Goal: Information Seeking & Learning: Learn about a topic

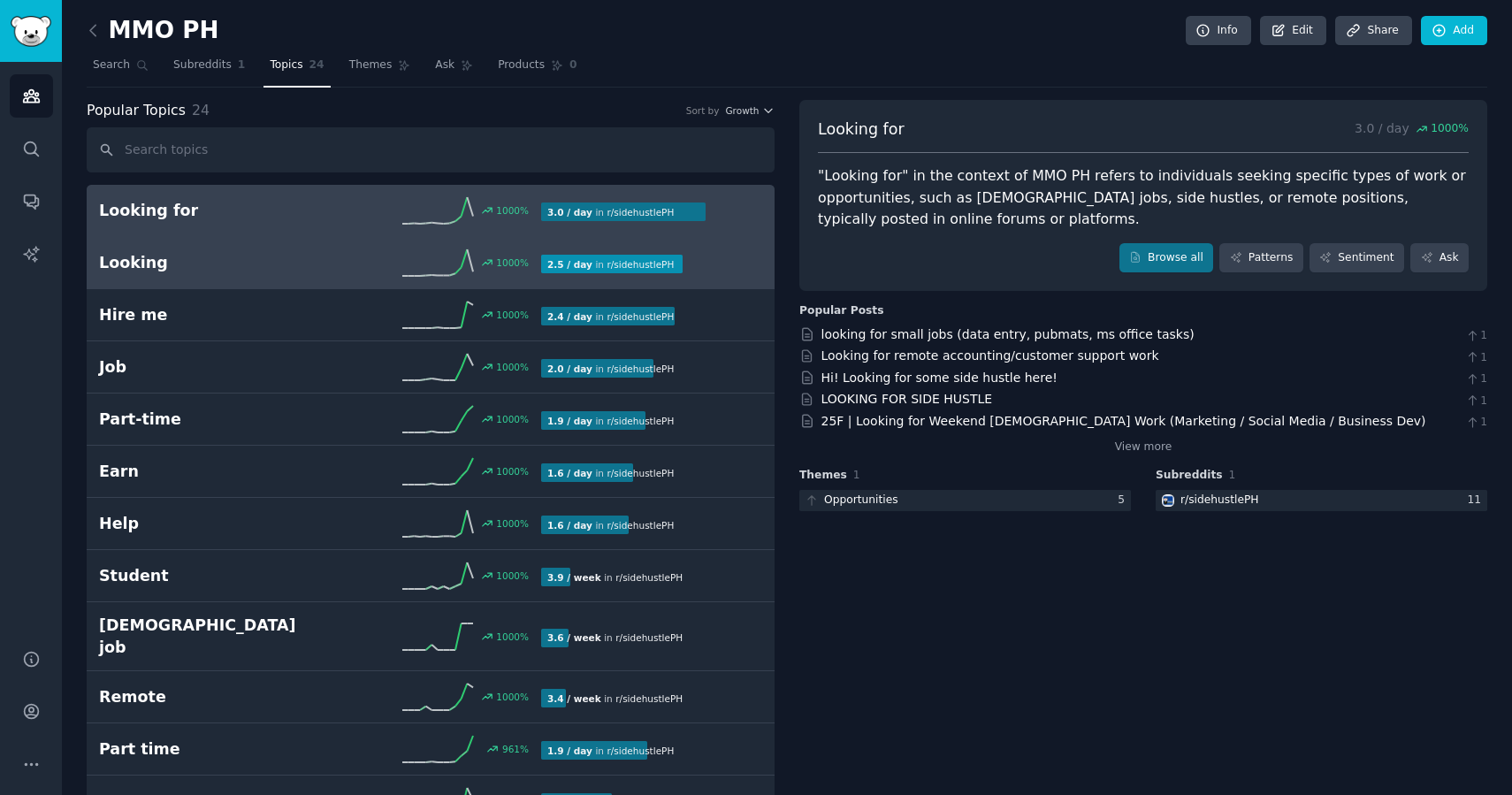
click at [292, 273] on h2 "Looking" at bounding box center [209, 263] width 221 height 23
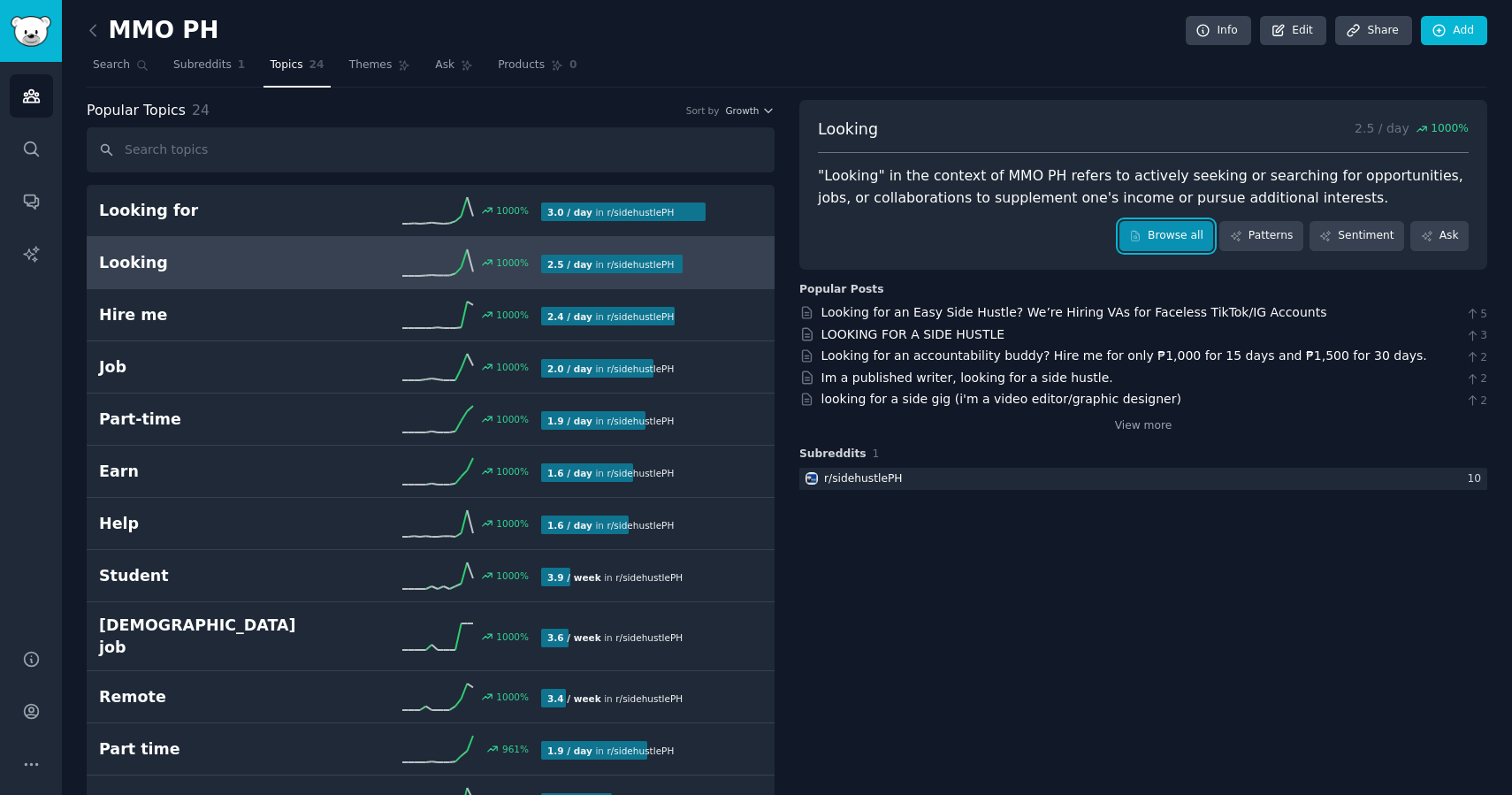
click at [1157, 242] on link "Browse all" at bounding box center [1167, 236] width 94 height 30
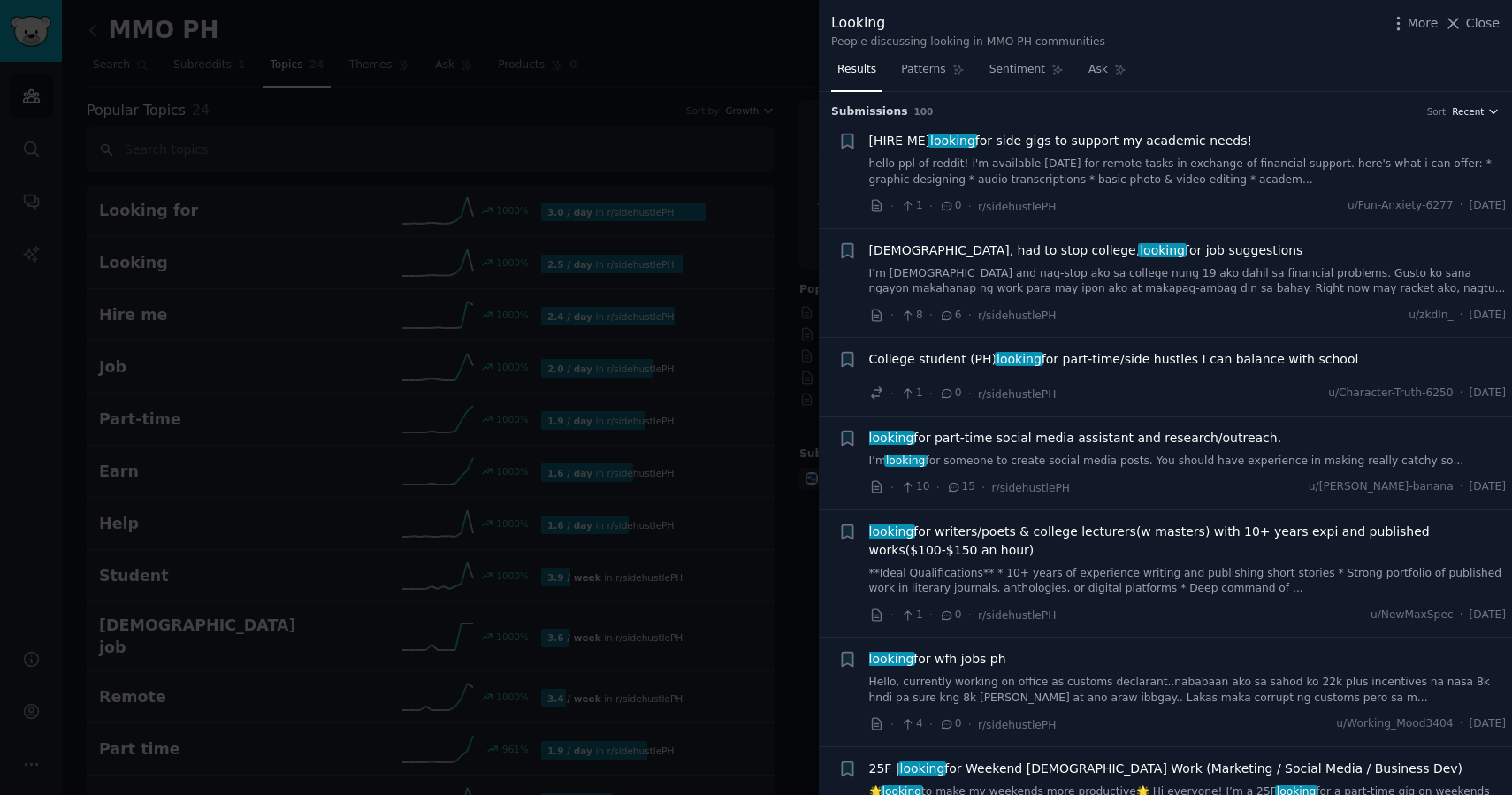
click at [1477, 108] on span "Recent" at bounding box center [1468, 111] width 31 height 13
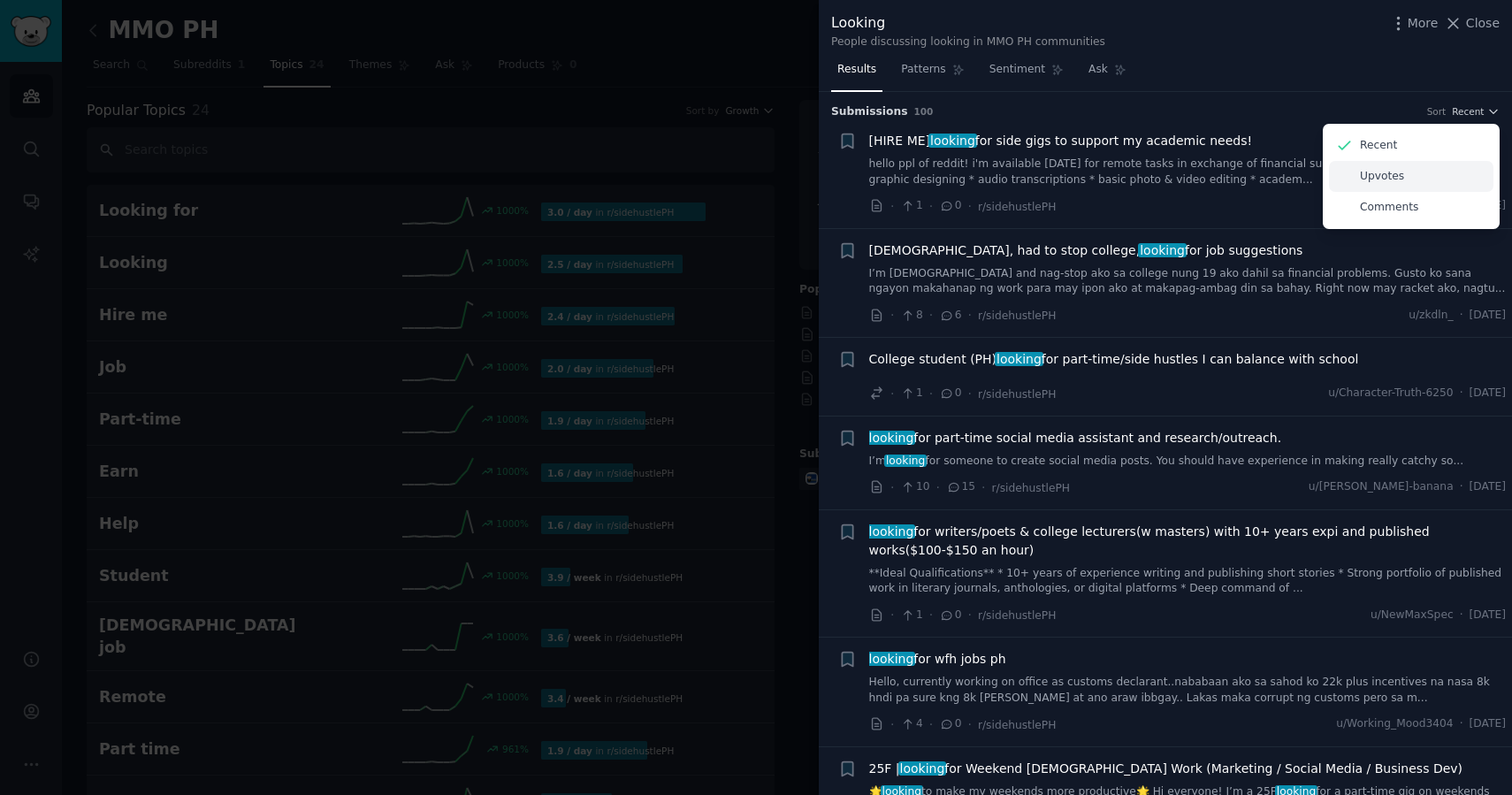
click at [1382, 170] on p "Upvotes" at bounding box center [1382, 177] width 44 height 16
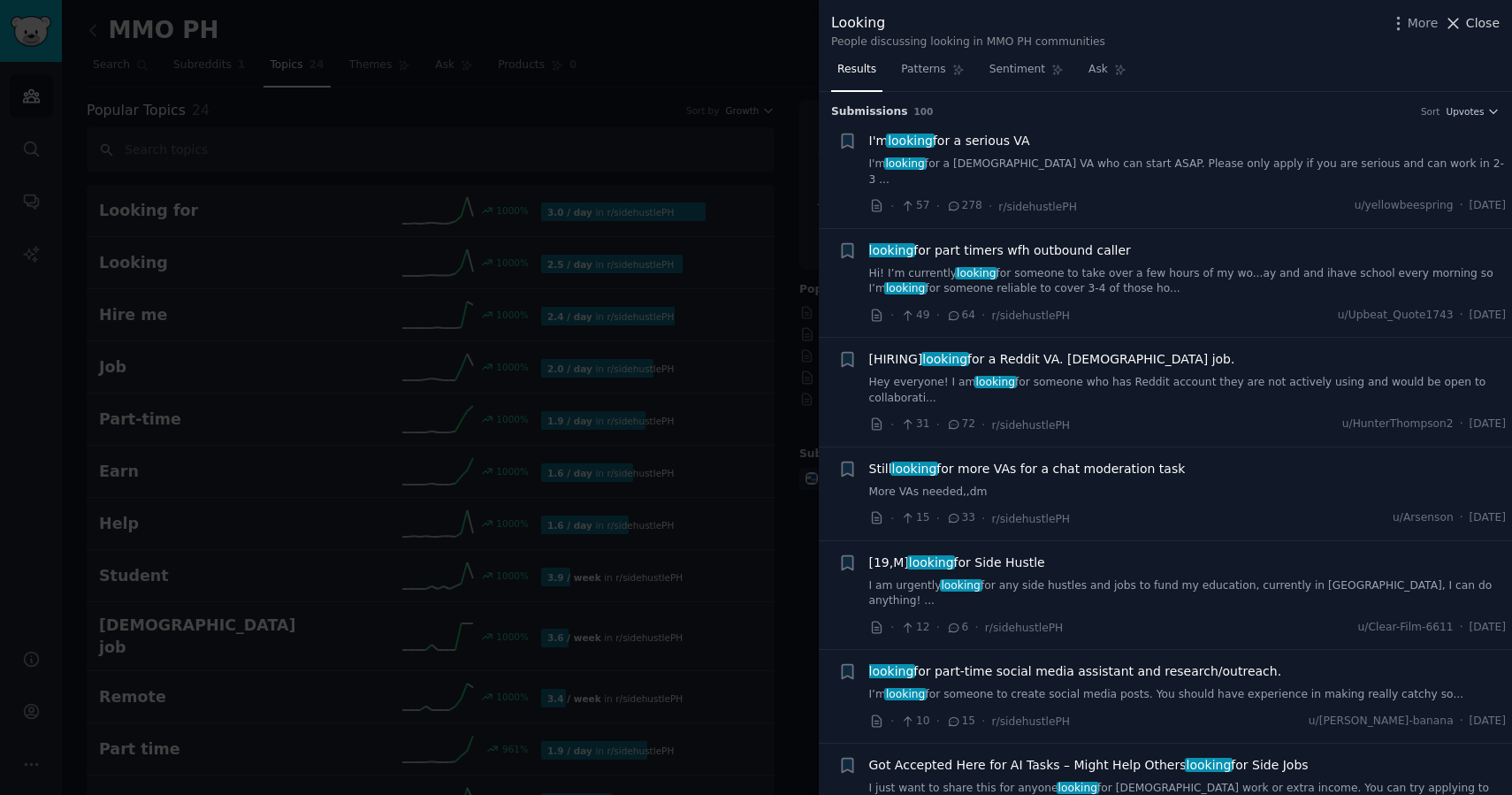
click at [1467, 25] on span "Close" at bounding box center [1483, 23] width 33 height 19
